Goal: Submit feedback/report problem

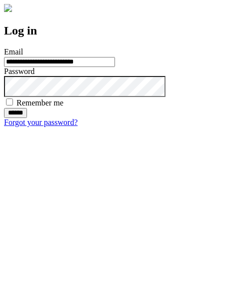
click at [27, 118] on input "******" at bounding box center [15, 113] width 23 height 10
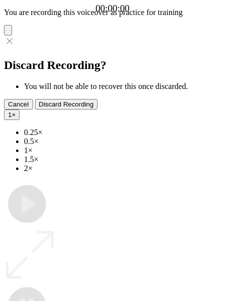
type input "**********"
